Goal: Task Accomplishment & Management: Manage account settings

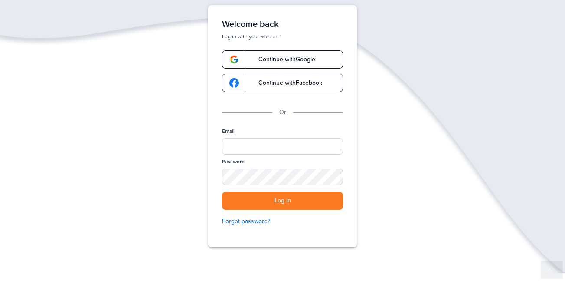
scroll to position [50, 0]
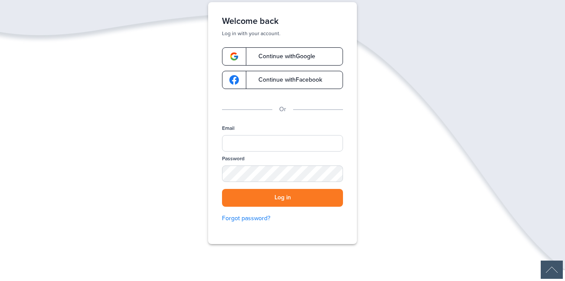
drag, startPoint x: 309, startPoint y: 53, endPoint x: 324, endPoint y: 53, distance: 15.2
click at [324, 53] on link "Continue with Google" at bounding box center [282, 56] width 121 height 18
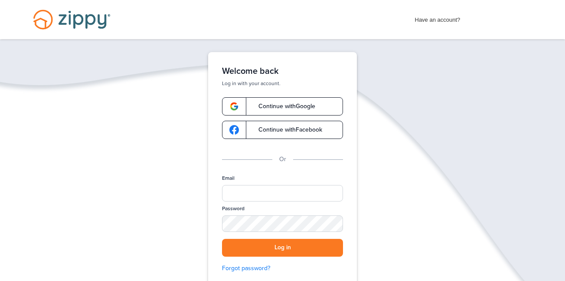
scroll to position [39, 0]
